Goal: Find specific page/section: Find specific page/section

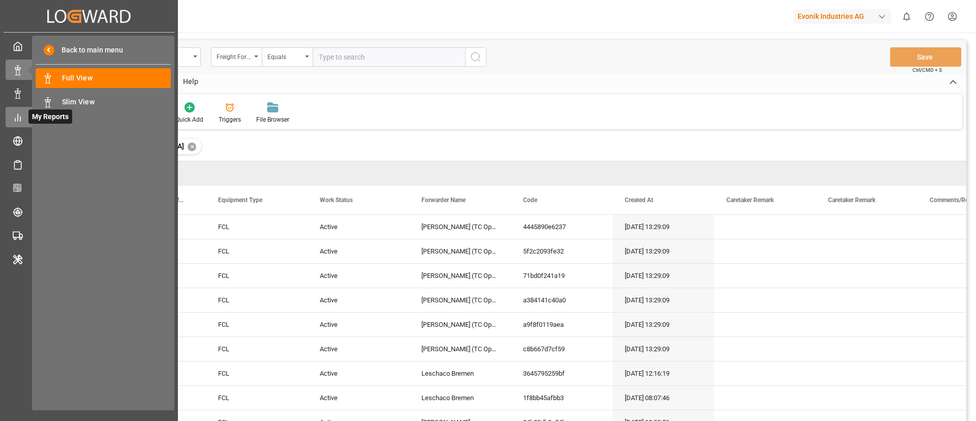
click at [18, 120] on line at bounding box center [18, 117] width 0 height 7
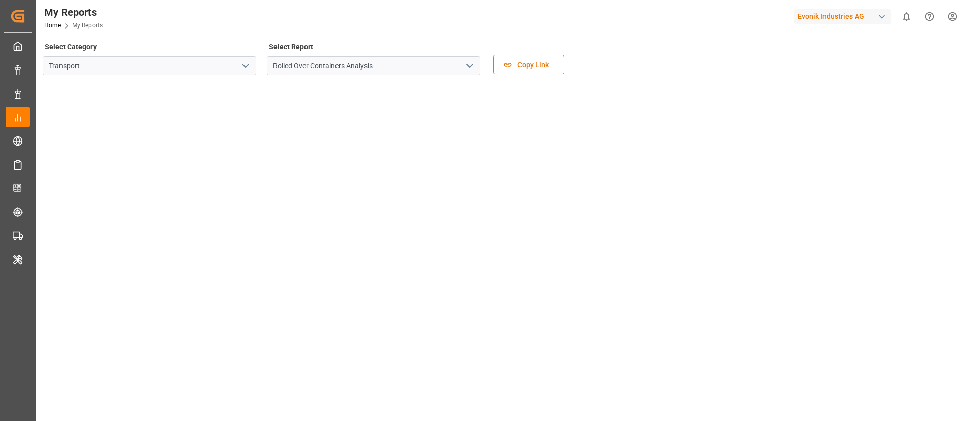
click at [243, 65] on icon "open menu" at bounding box center [246, 66] width 12 height 12
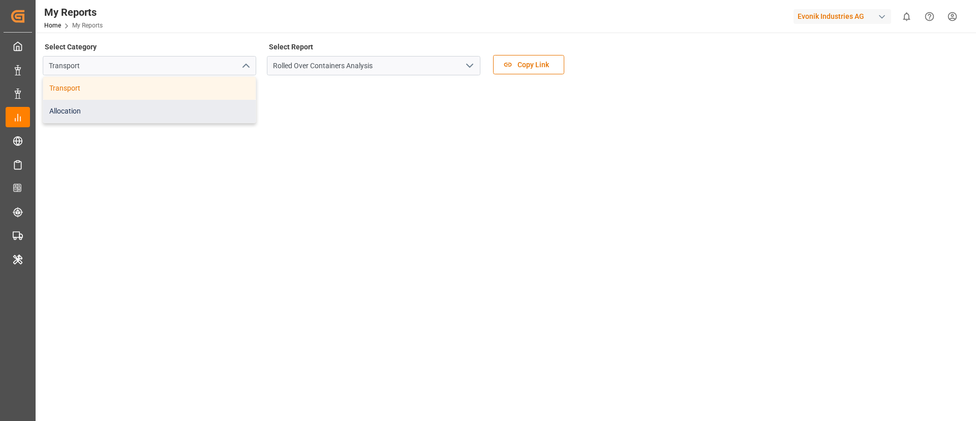
click at [230, 110] on div "Allocation" at bounding box center [149, 111] width 213 height 23
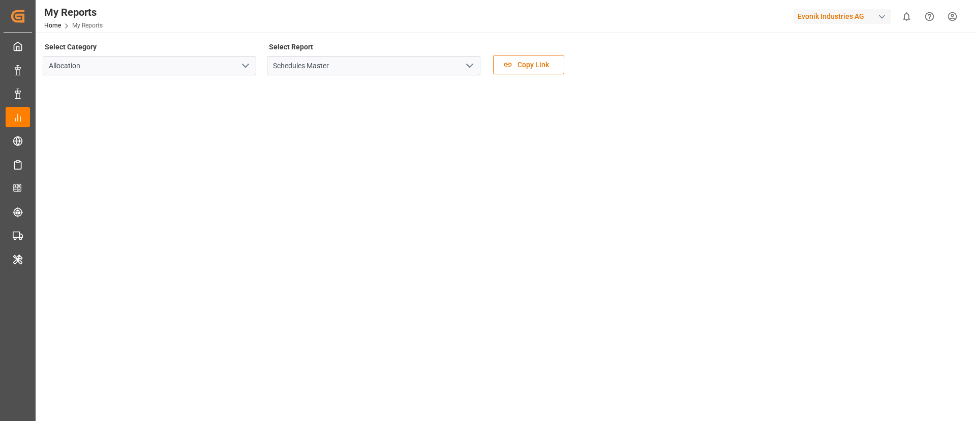
click at [473, 68] on icon "open menu" at bounding box center [470, 66] width 12 height 12
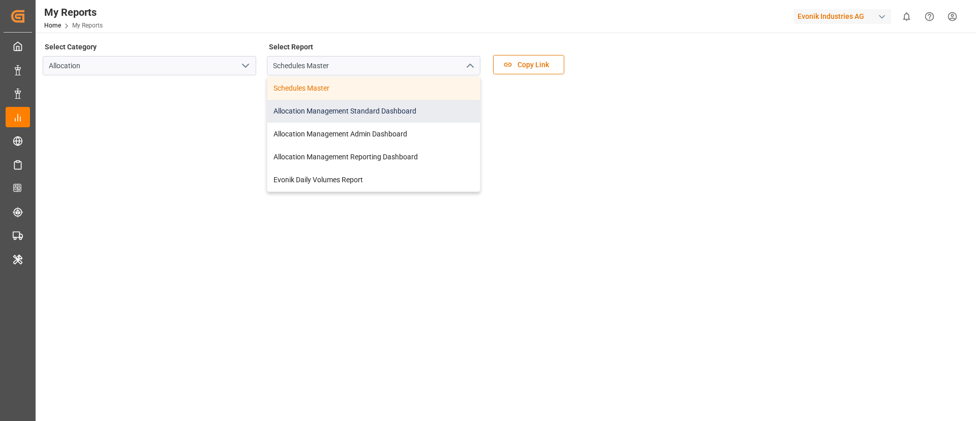
click at [406, 118] on div "Allocation Management Standard Dashboard" at bounding box center [373, 111] width 213 height 23
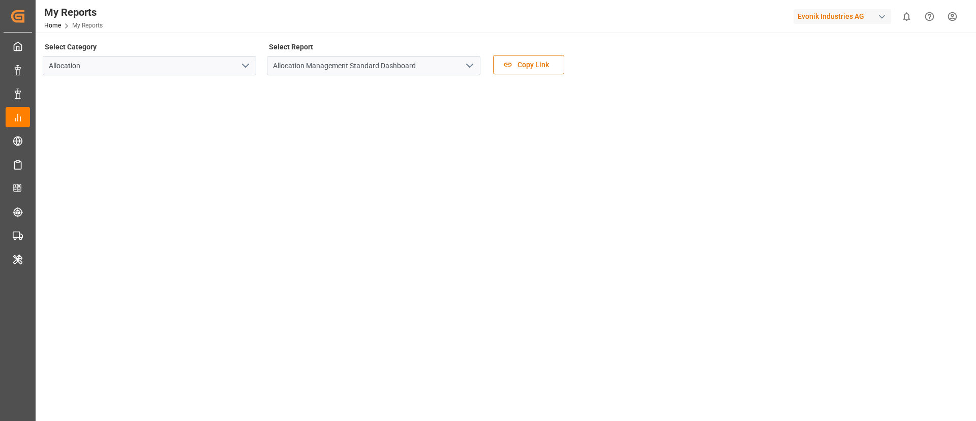
click at [876, 18] on div "Evonik Industries AG" at bounding box center [843, 16] width 98 height 15
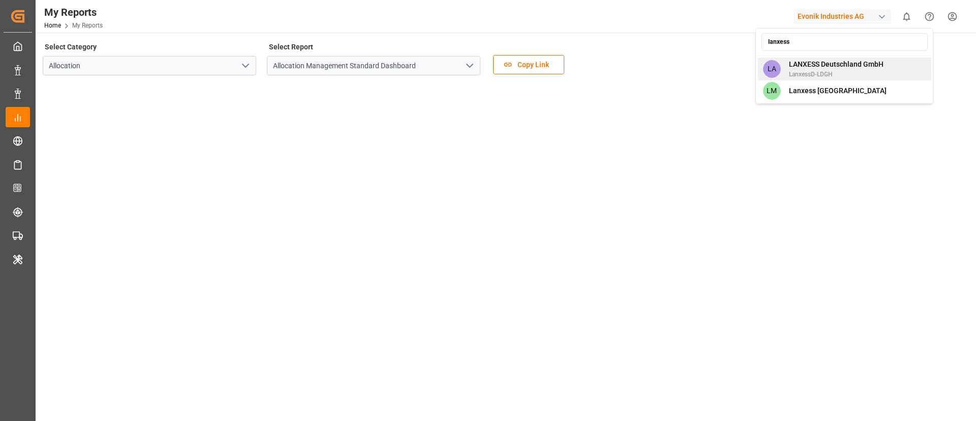
type input "lanxess"
click at [834, 66] on span "LANXESS Deutschland GmbH" at bounding box center [836, 64] width 95 height 11
